Goal: Navigation & Orientation: Find specific page/section

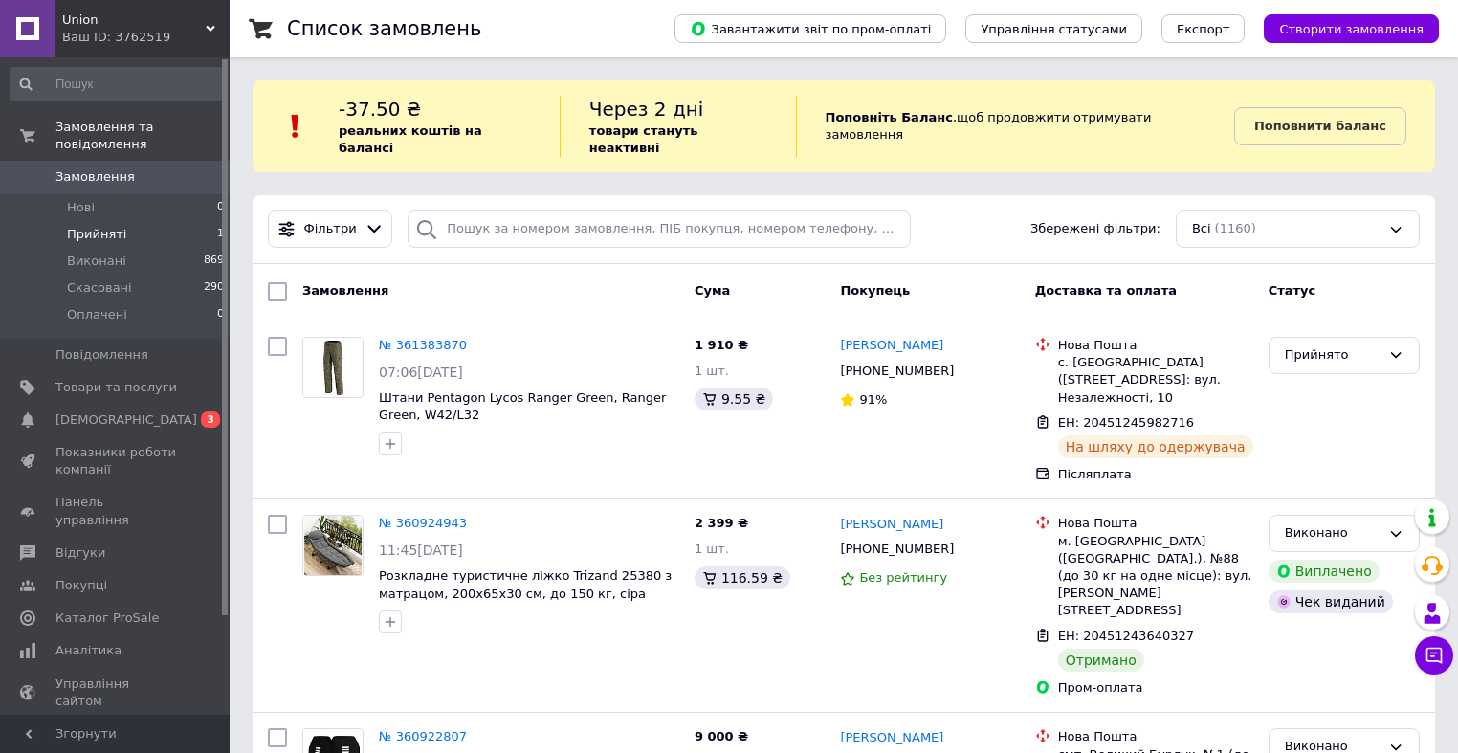
click at [110, 226] on span "Прийняті" at bounding box center [96, 234] width 59 height 17
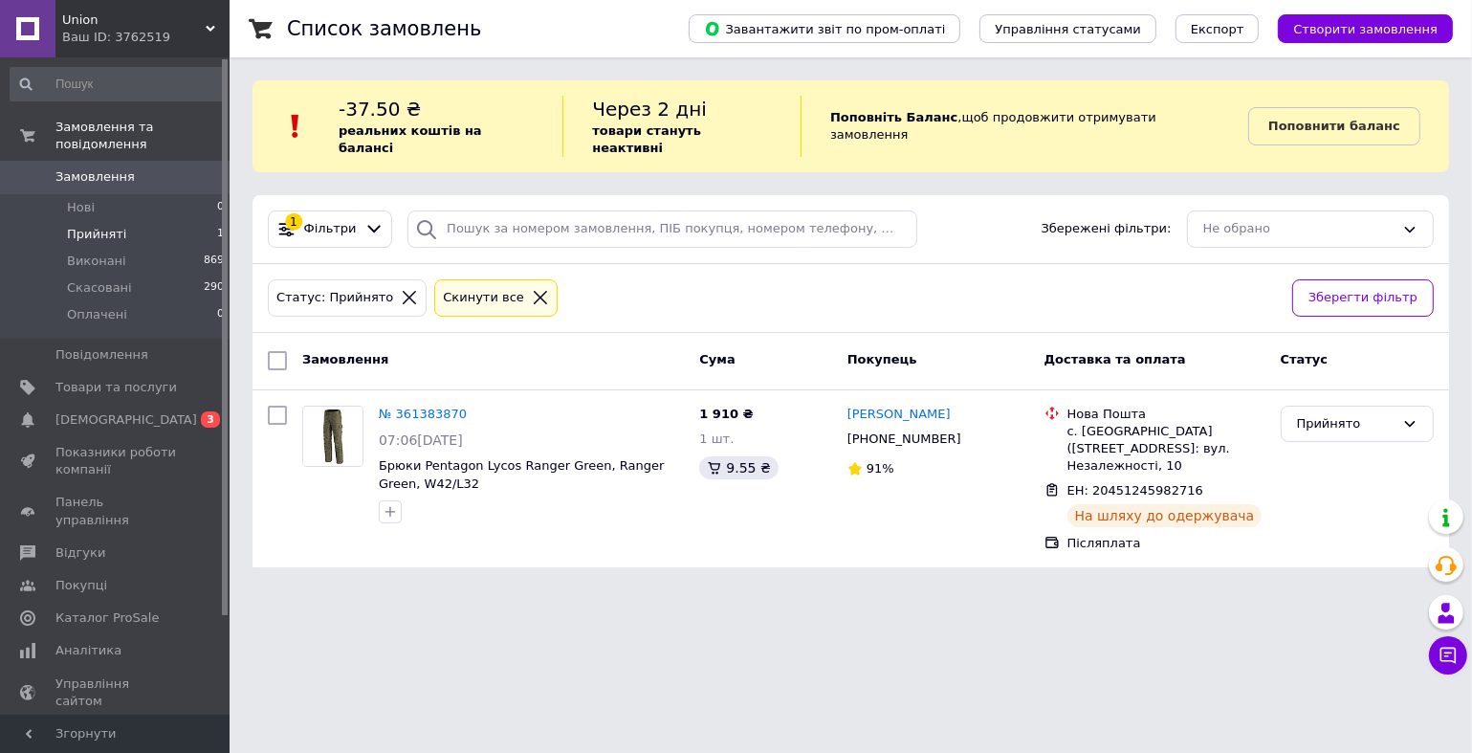
click at [143, 11] on span "Union" at bounding box center [133, 19] width 143 height 17
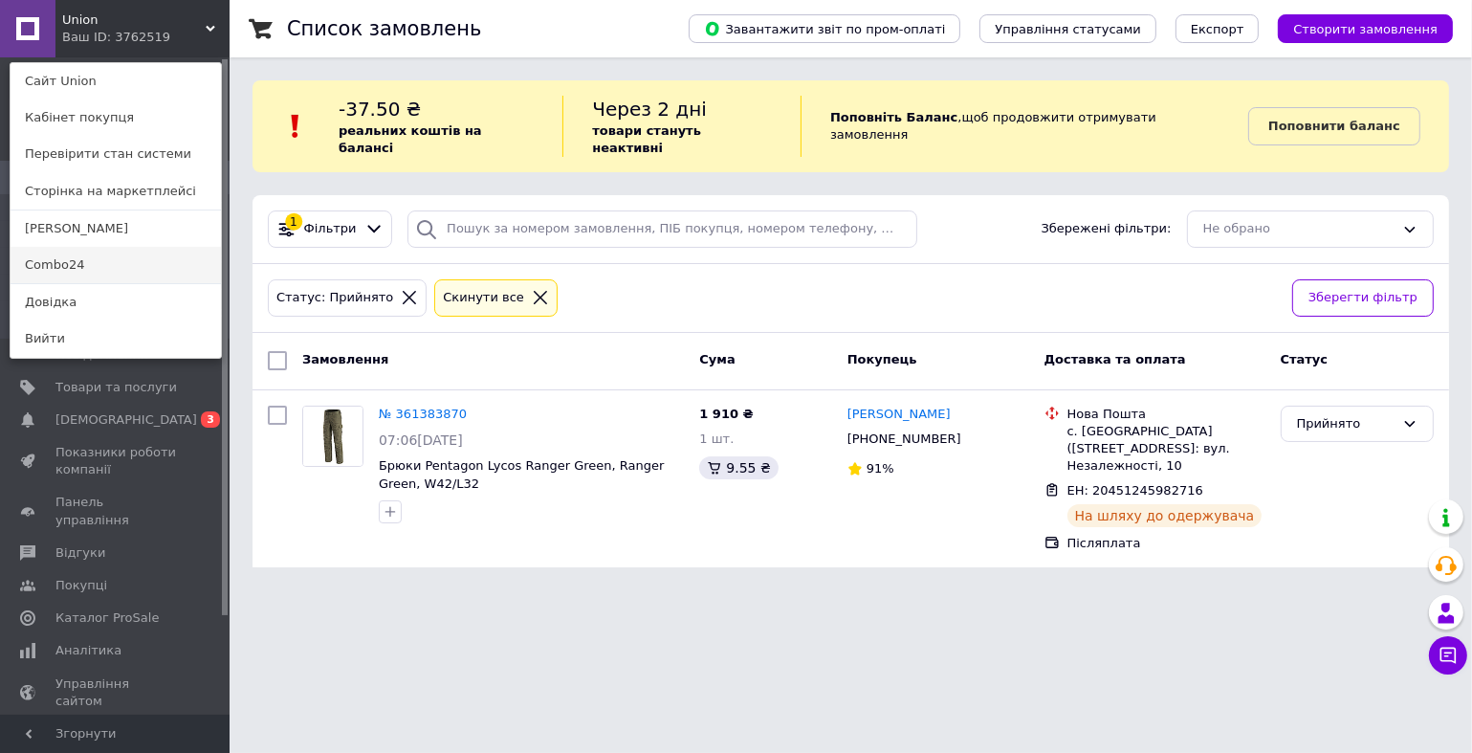
click at [93, 267] on link "Combo24" at bounding box center [116, 265] width 210 height 36
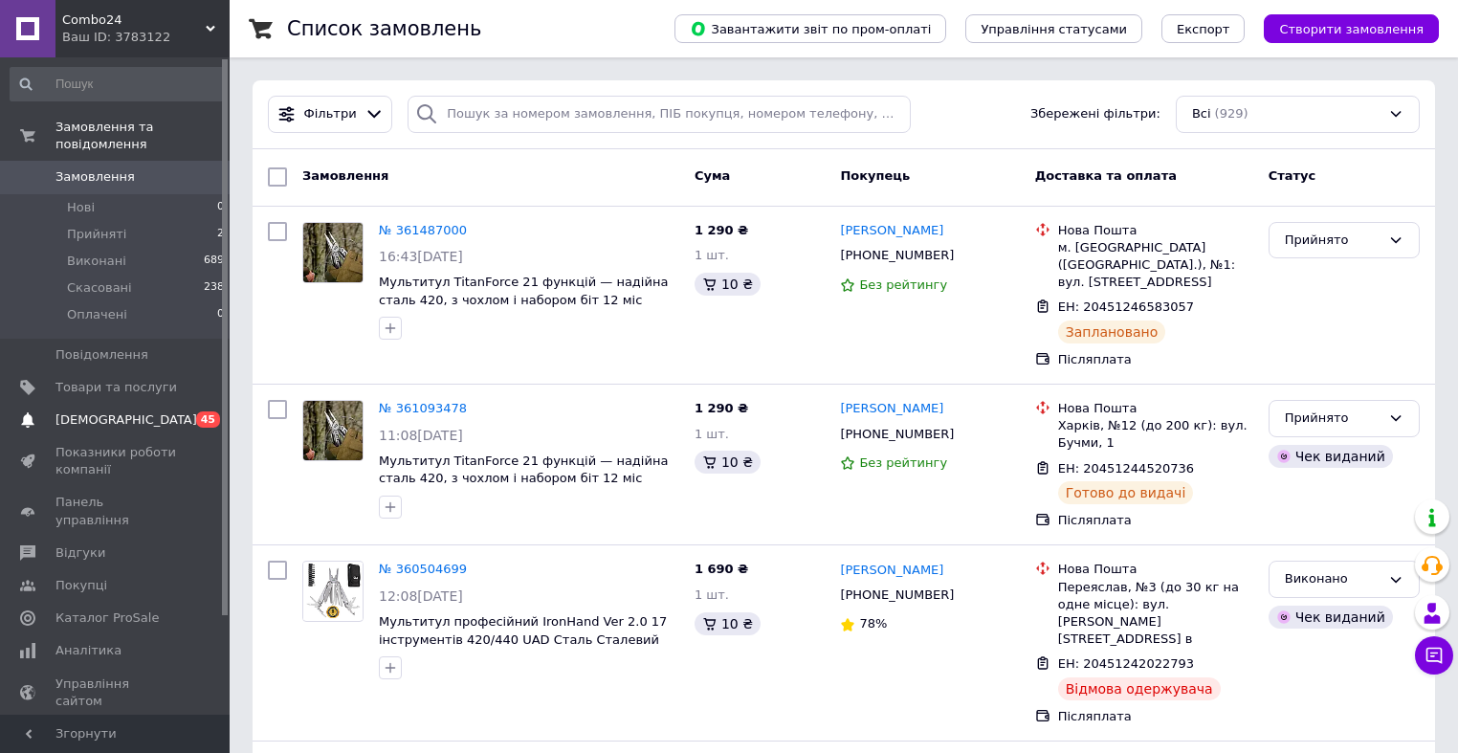
click at [121, 411] on span "[DEMOGRAPHIC_DATA]" at bounding box center [126, 419] width 142 height 17
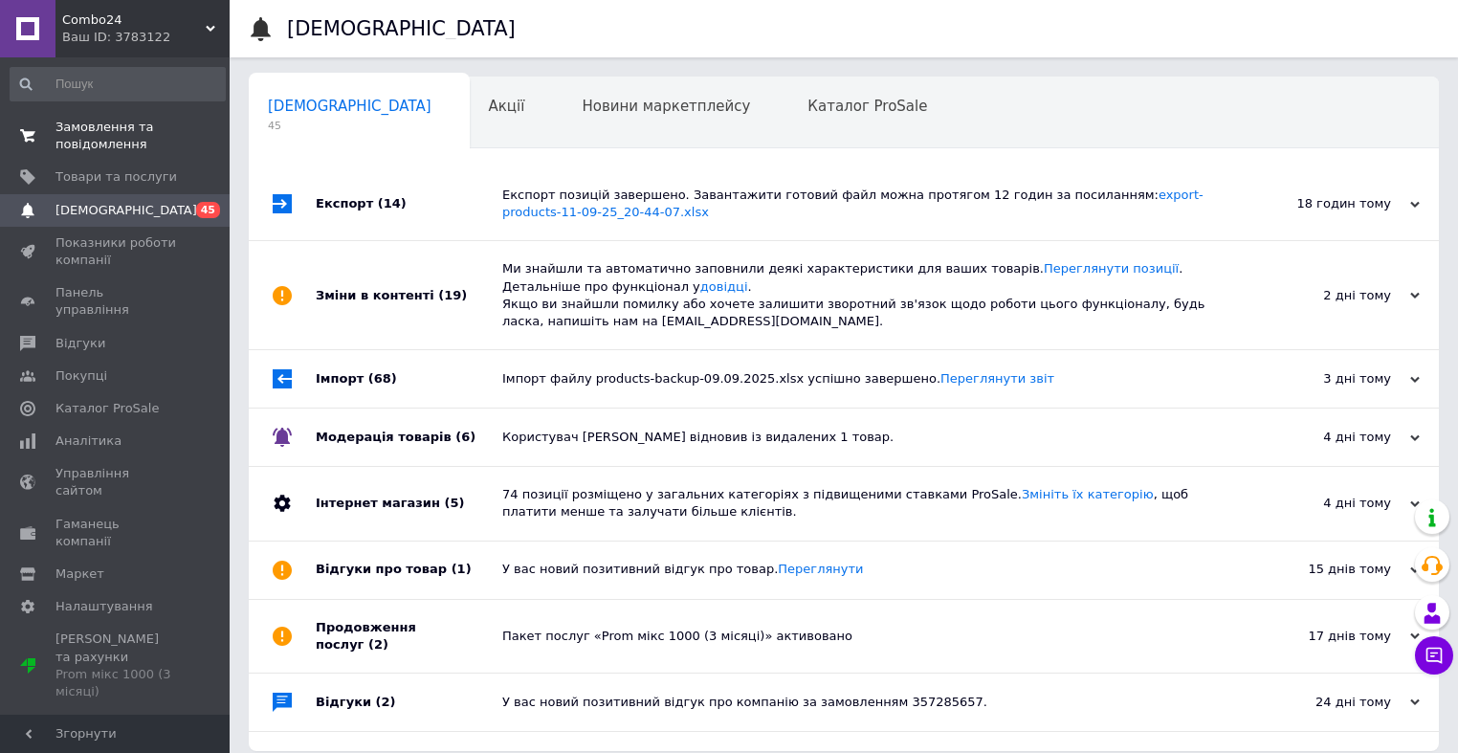
click at [94, 139] on span "Замовлення та повідомлення" at bounding box center [115, 136] width 121 height 34
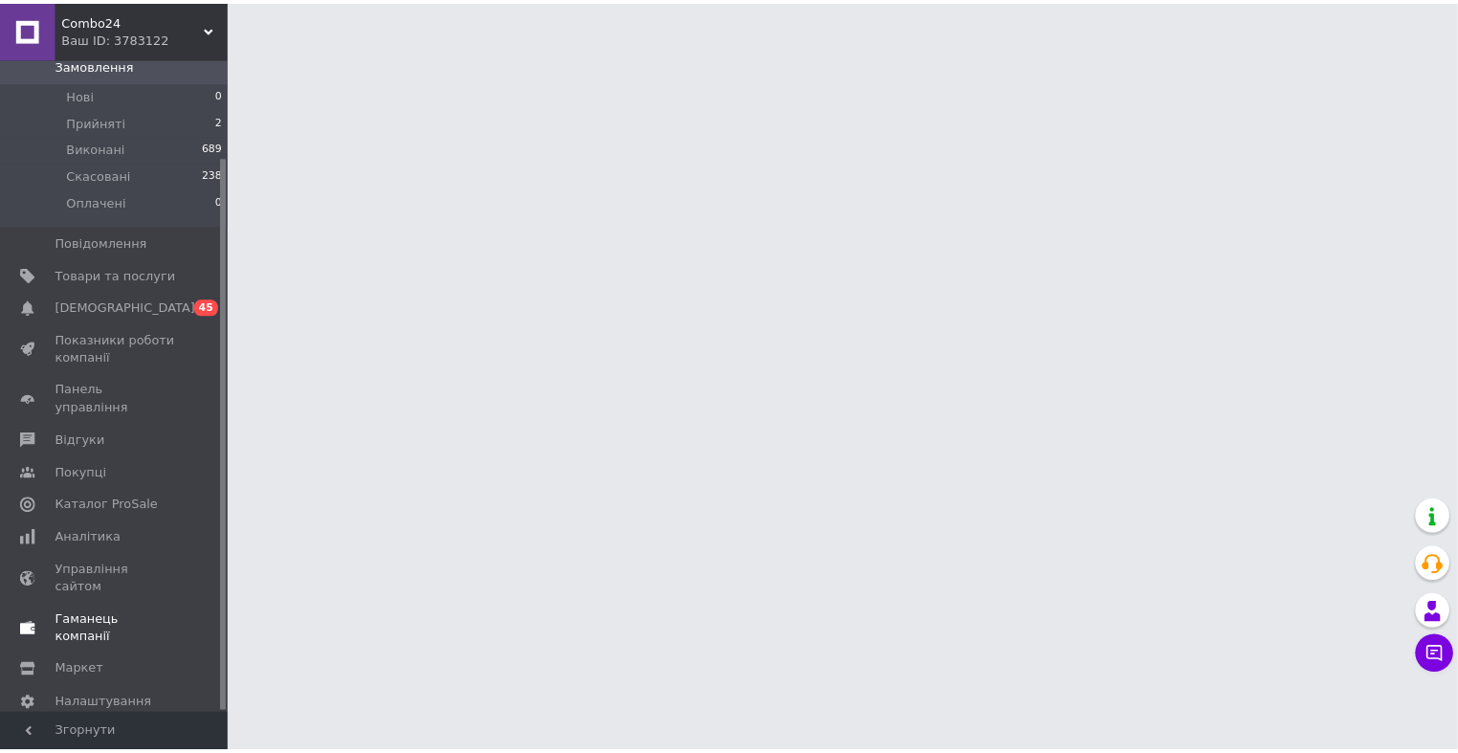
scroll to position [115, 0]
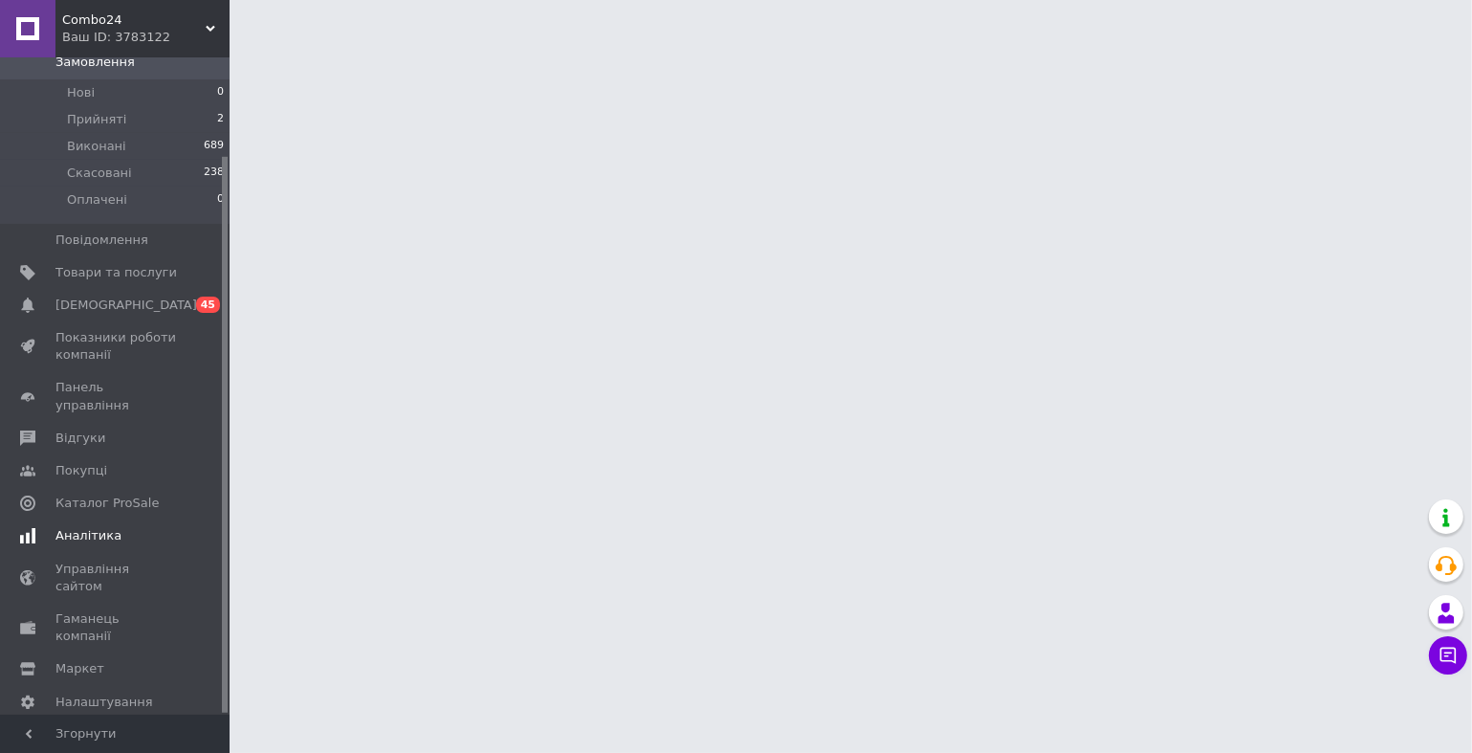
click at [79, 527] on span "Аналітика" at bounding box center [88, 535] width 66 height 17
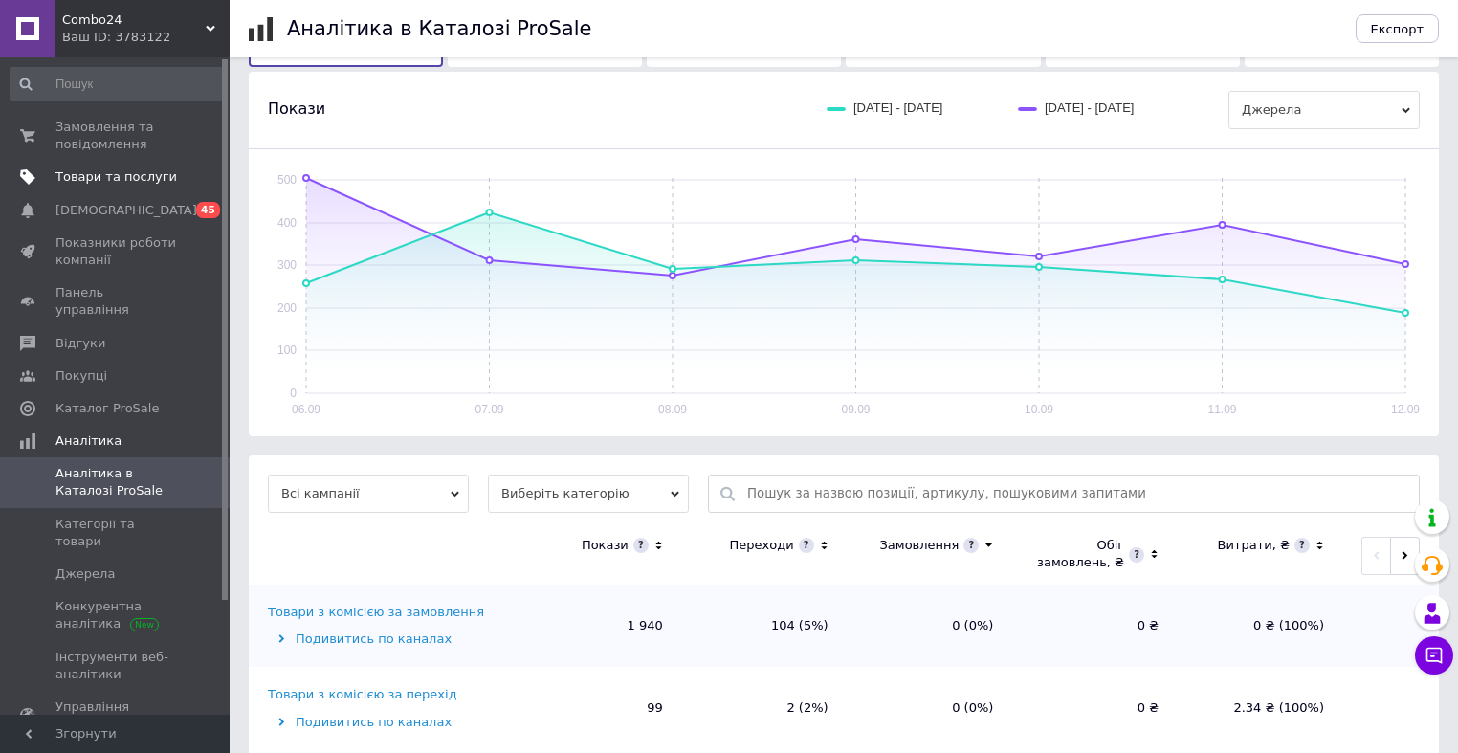
click at [97, 182] on span "Товари та послуги" at bounding box center [115, 176] width 121 height 17
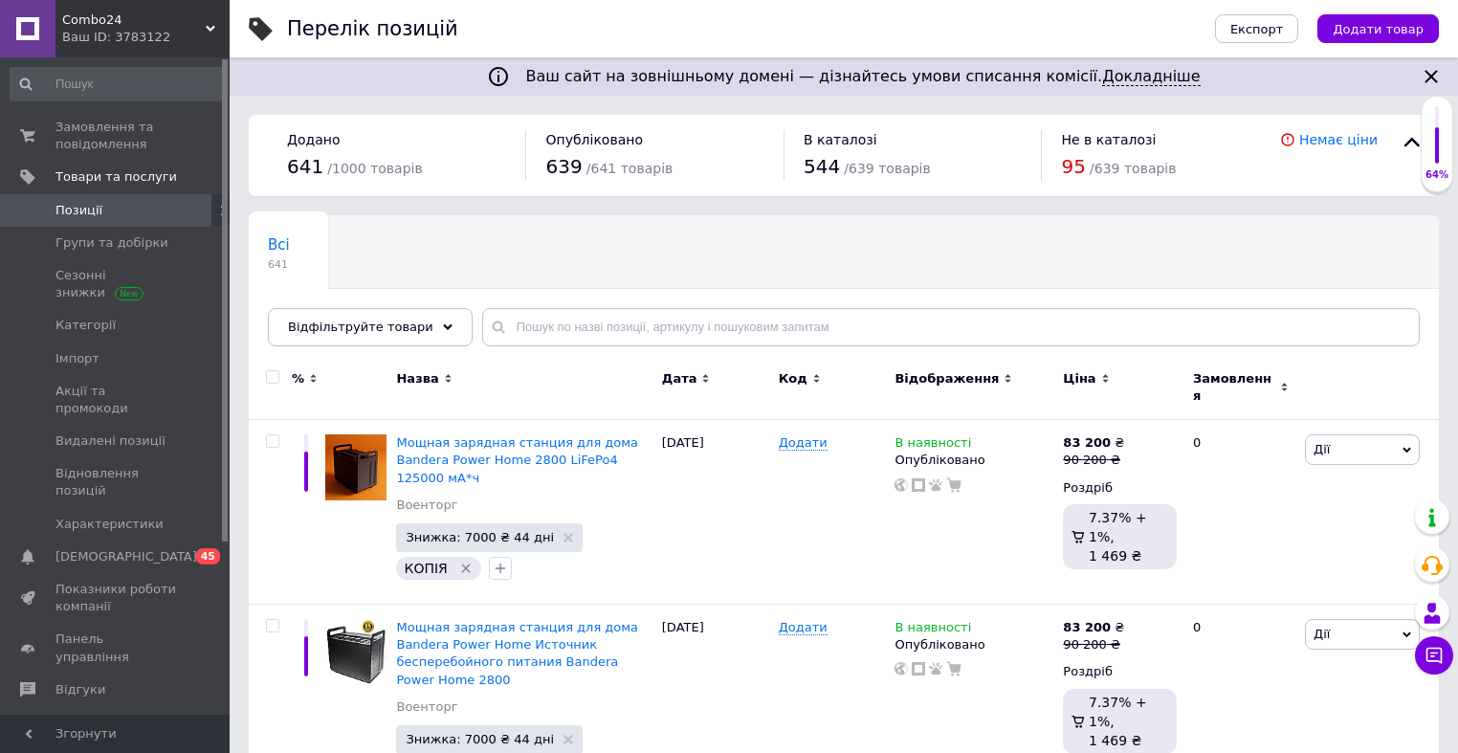
drag, startPoint x: 133, startPoint y: 14, endPoint x: 111, endPoint y: 66, distance: 56.1
click at [133, 15] on span "Combo24" at bounding box center [133, 19] width 143 height 17
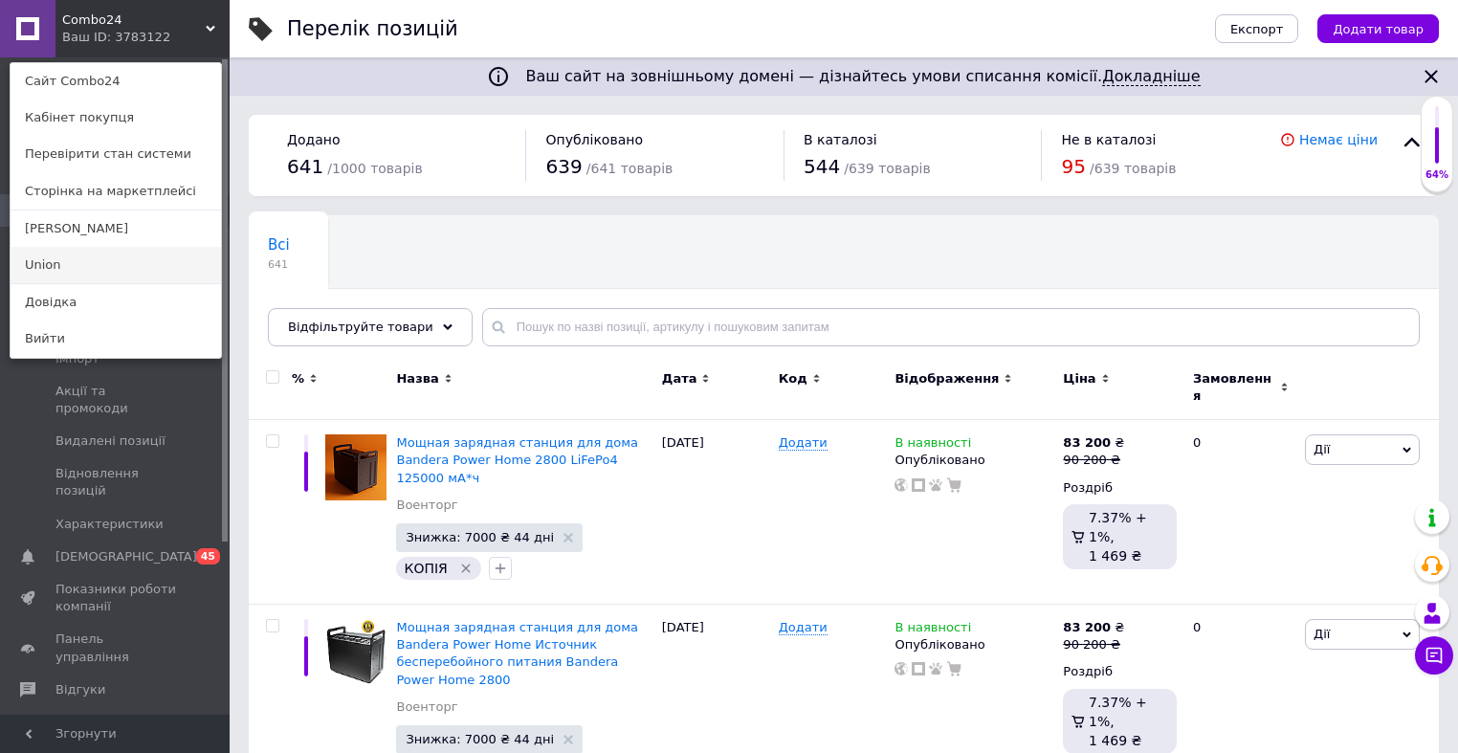
click at [57, 267] on link "Union" at bounding box center [116, 265] width 210 height 36
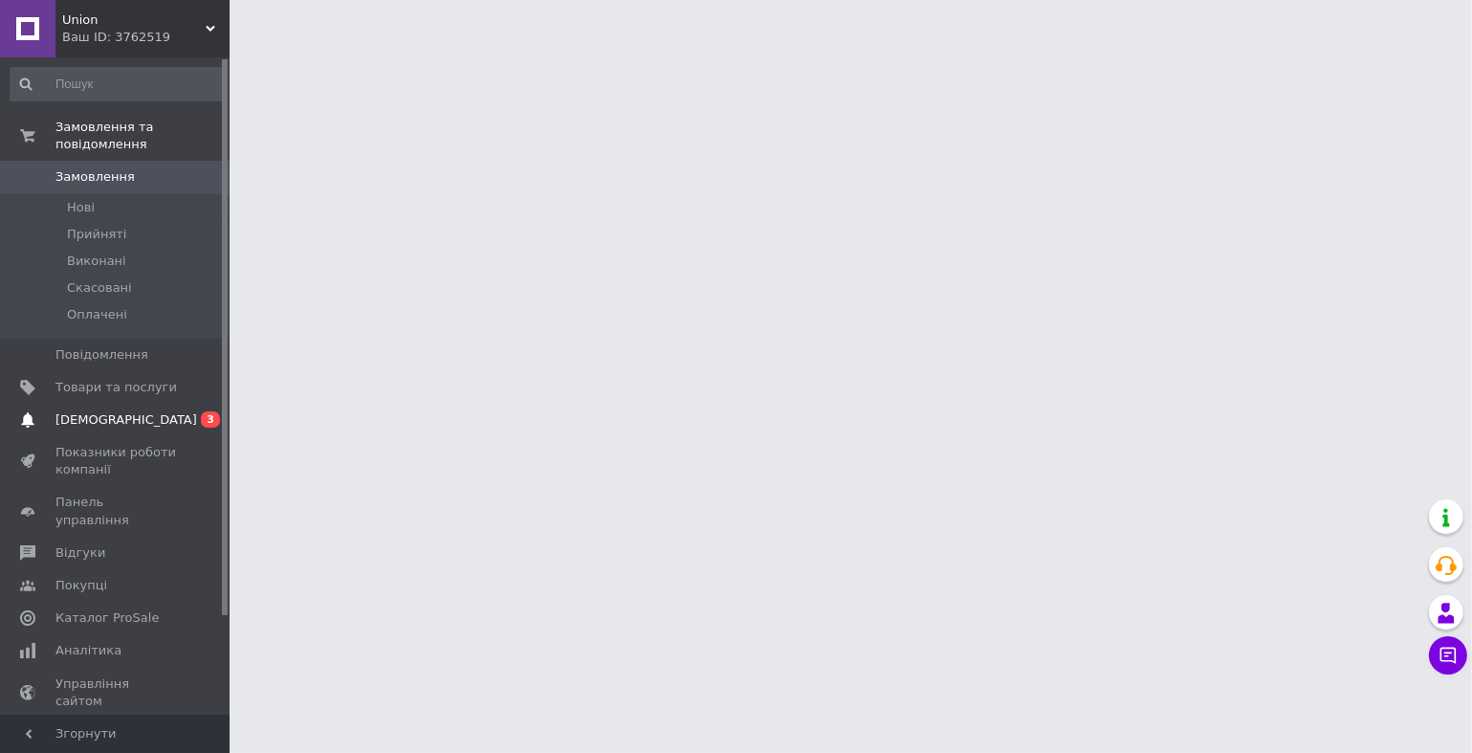
click at [141, 411] on span "[DEMOGRAPHIC_DATA]" at bounding box center [115, 419] width 121 height 17
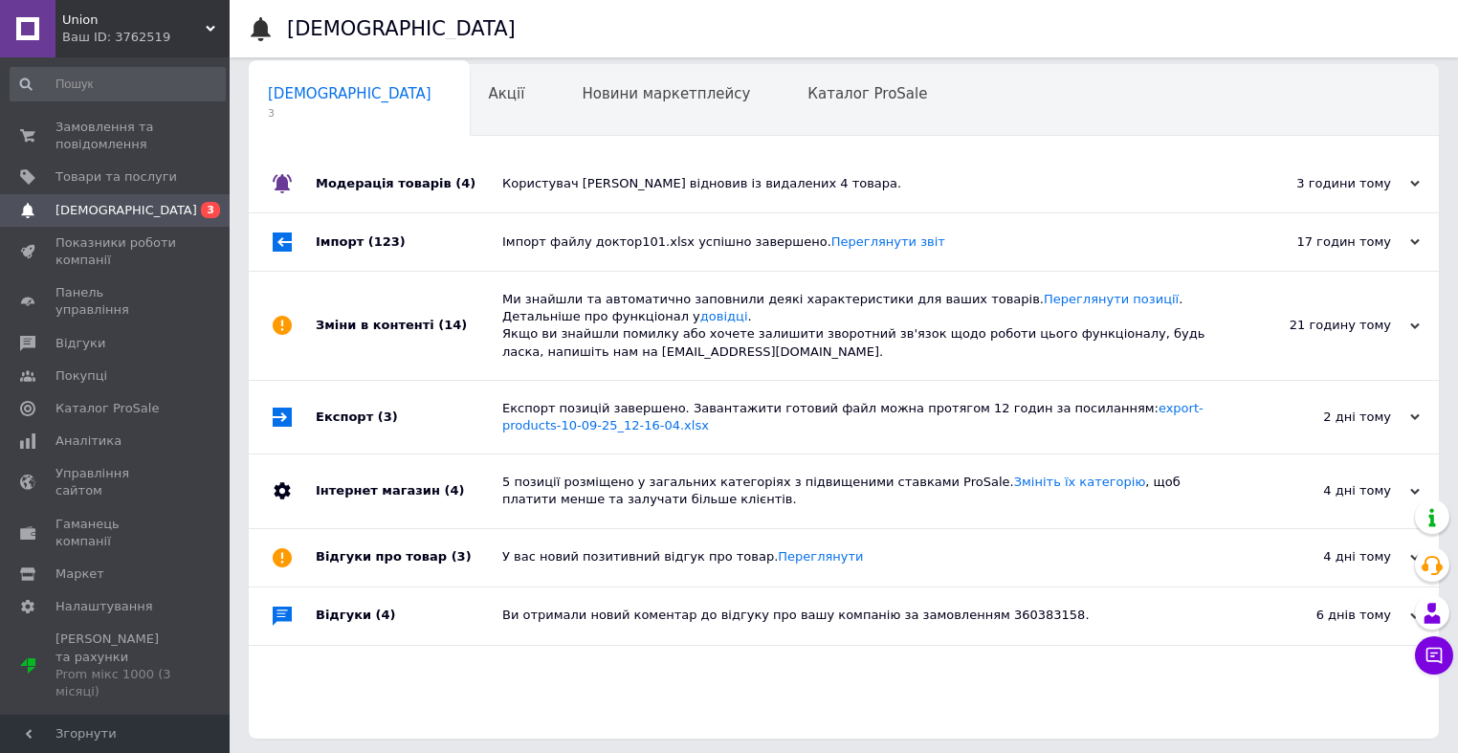
scroll to position [16, 0]
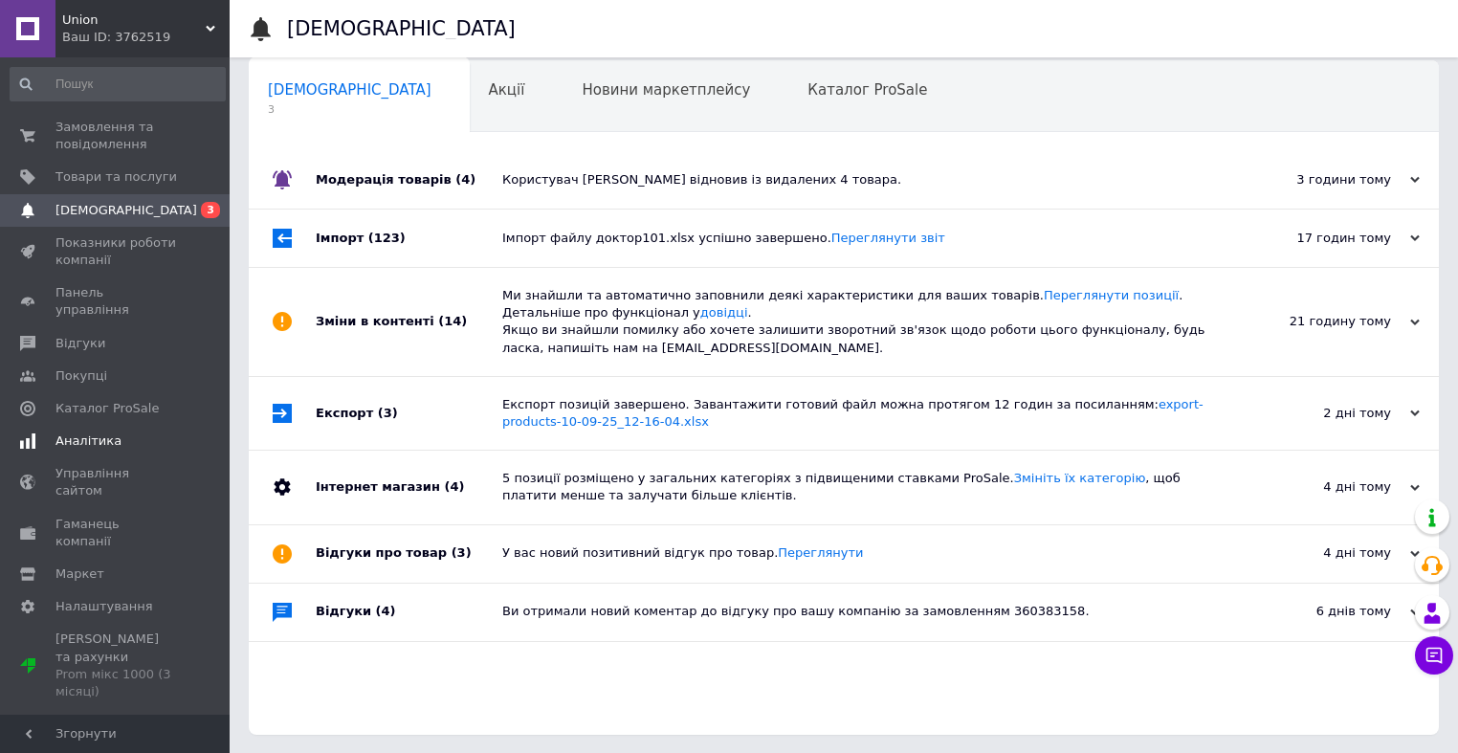
click at [79, 425] on link "Аналітика" at bounding box center [117, 441] width 235 height 33
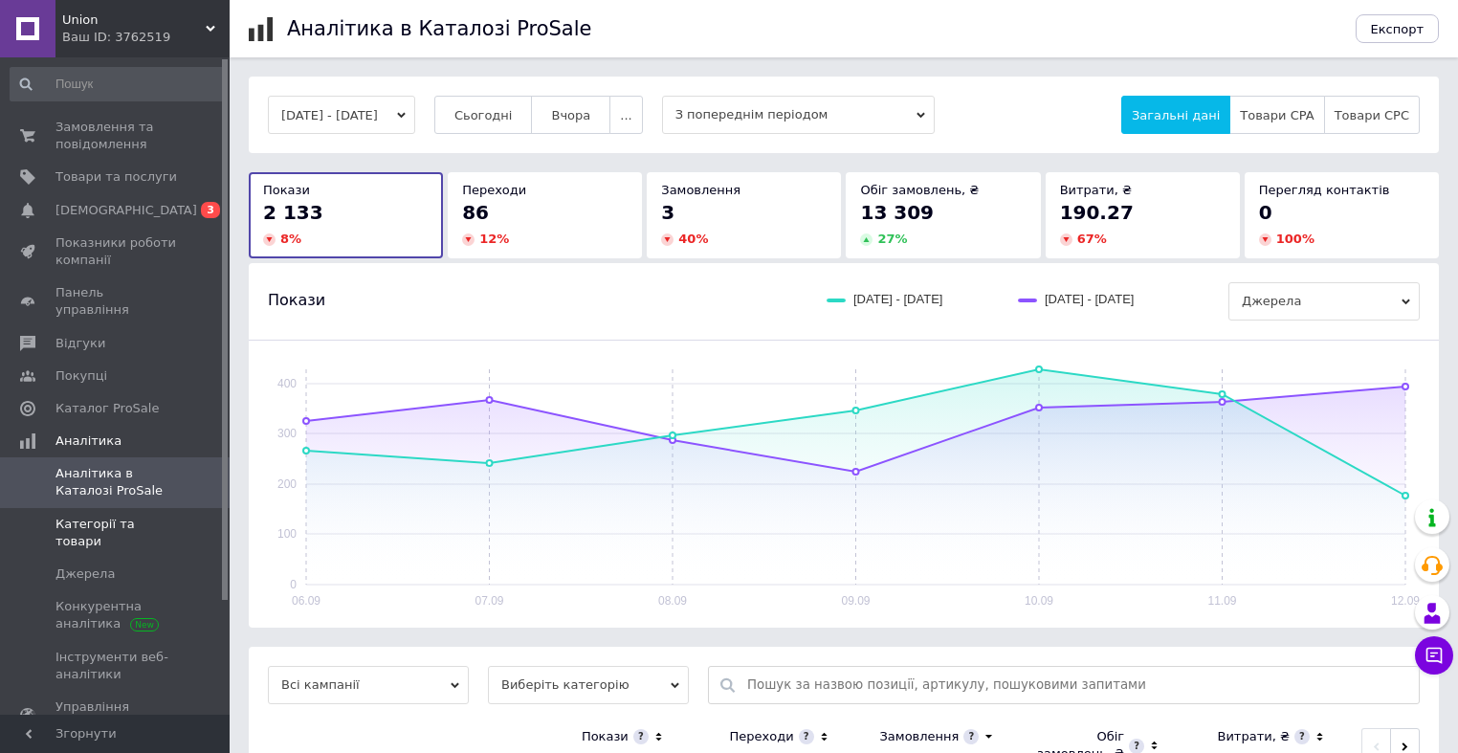
click at [115, 515] on span "Категорії та товари" at bounding box center [115, 532] width 121 height 34
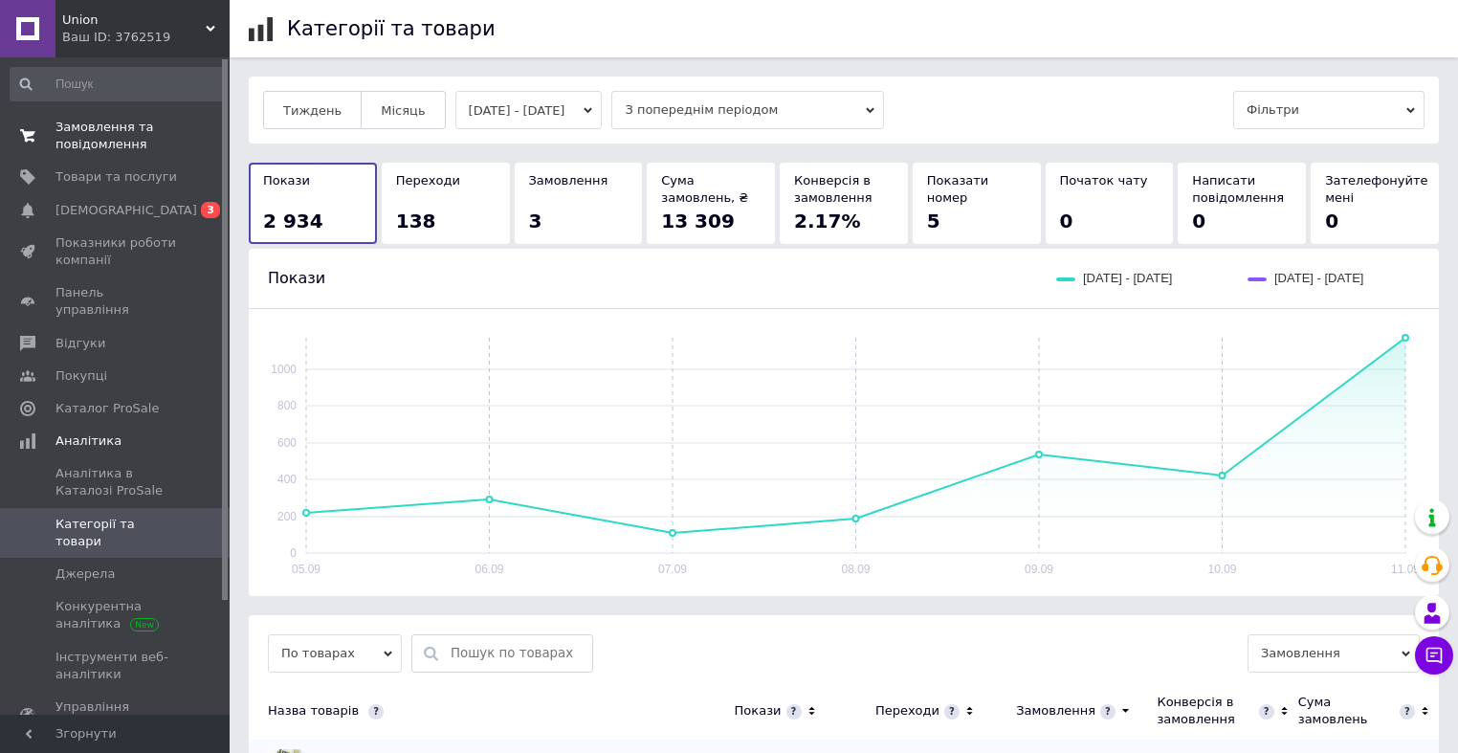
click at [91, 131] on span "Замовлення та повідомлення" at bounding box center [115, 136] width 121 height 34
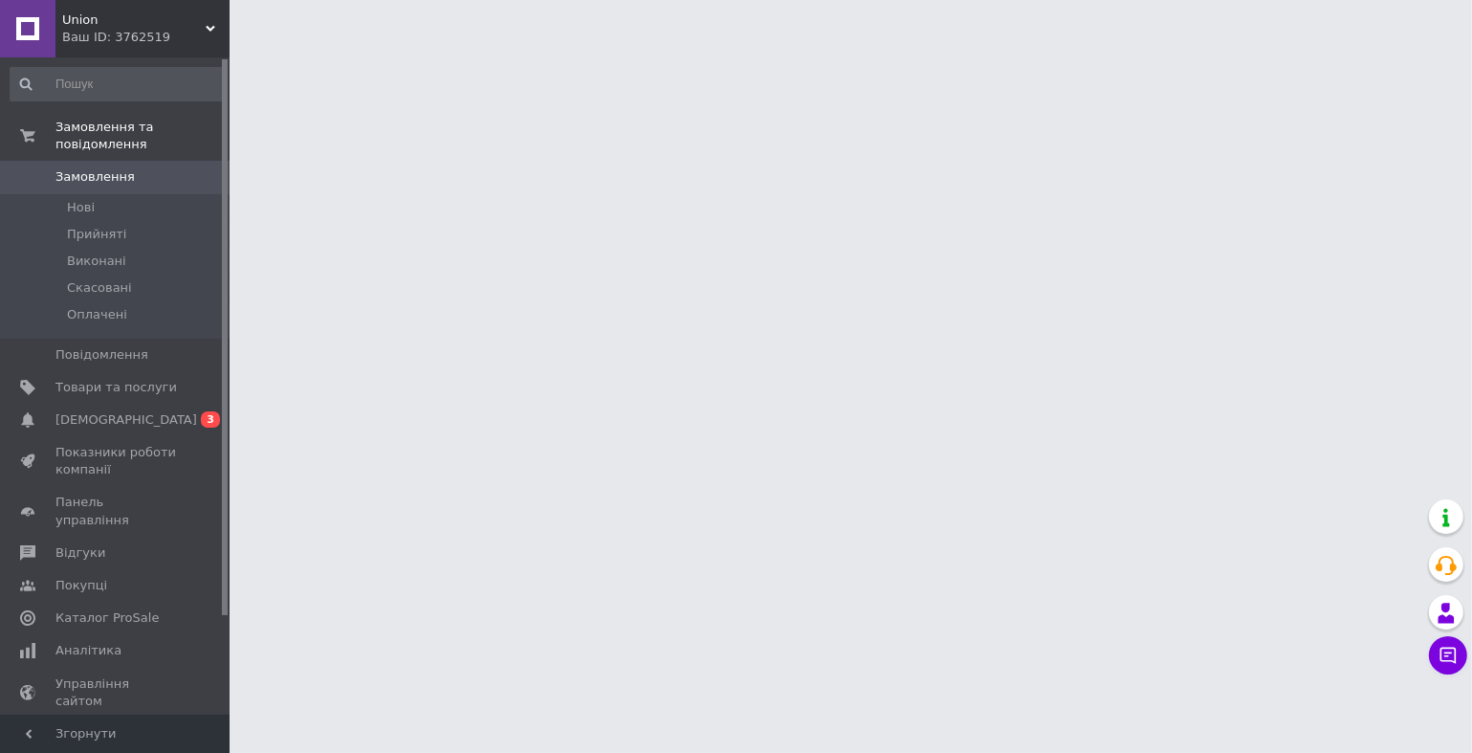
click at [179, 23] on span "Union" at bounding box center [133, 19] width 143 height 17
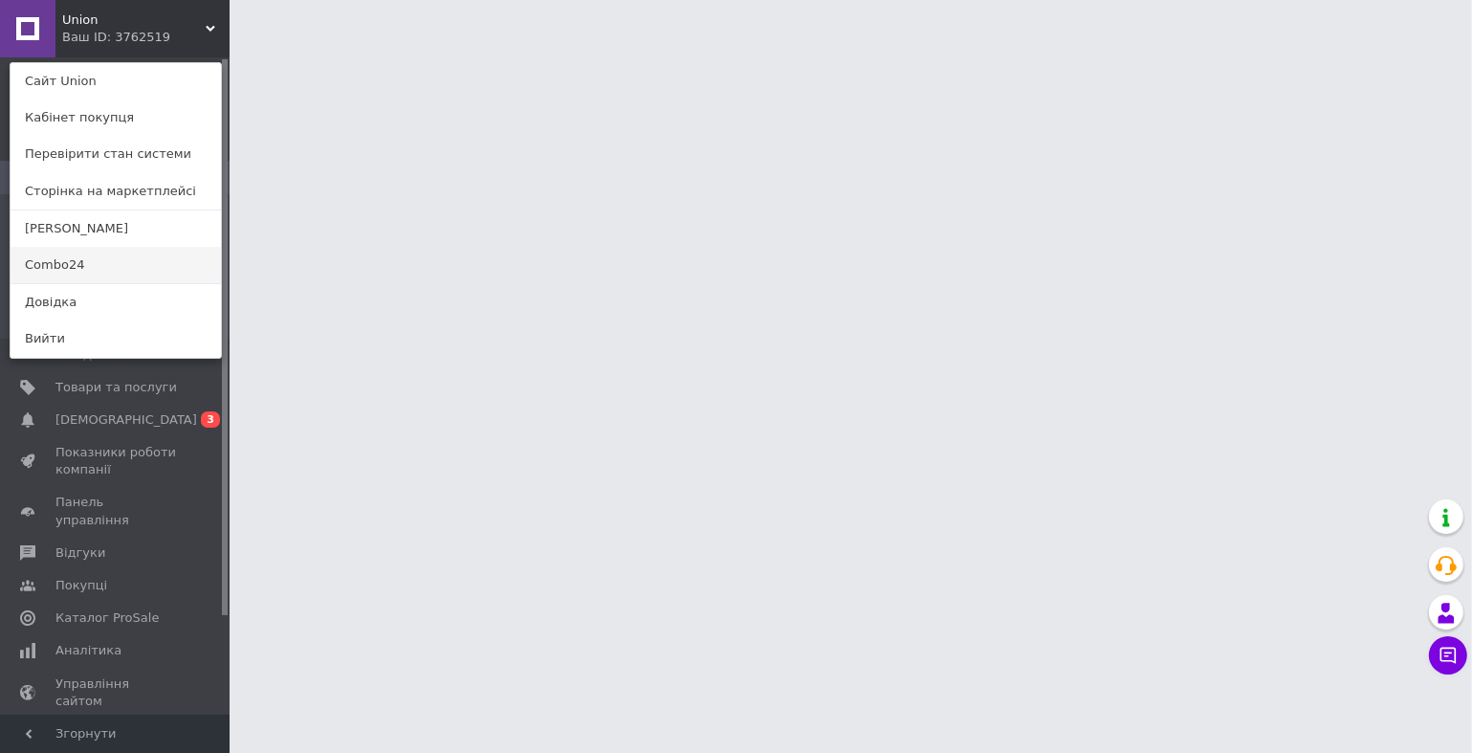
click at [140, 260] on link "Combo24" at bounding box center [116, 265] width 210 height 36
